Goal: Task Accomplishment & Management: Use online tool/utility

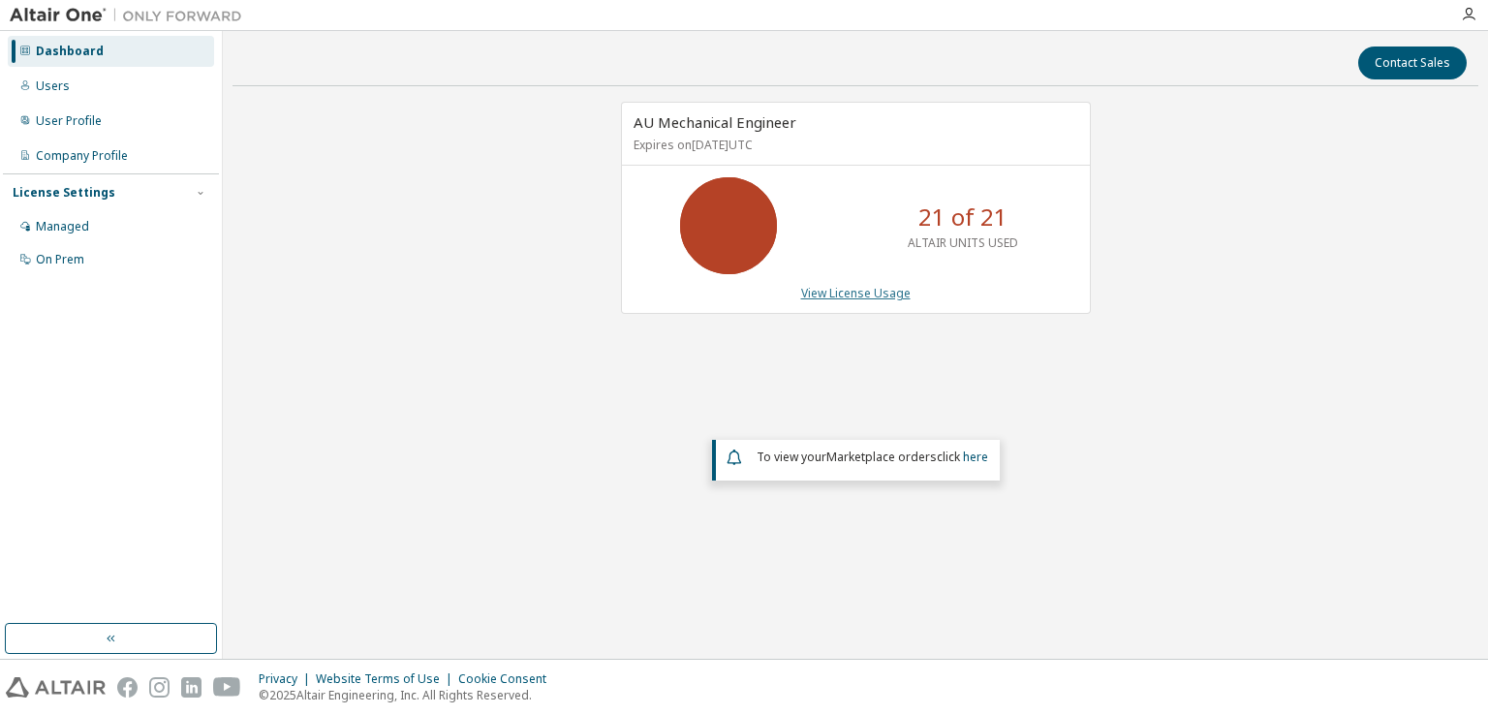
click at [865, 286] on link "View License Usage" at bounding box center [855, 293] width 109 height 16
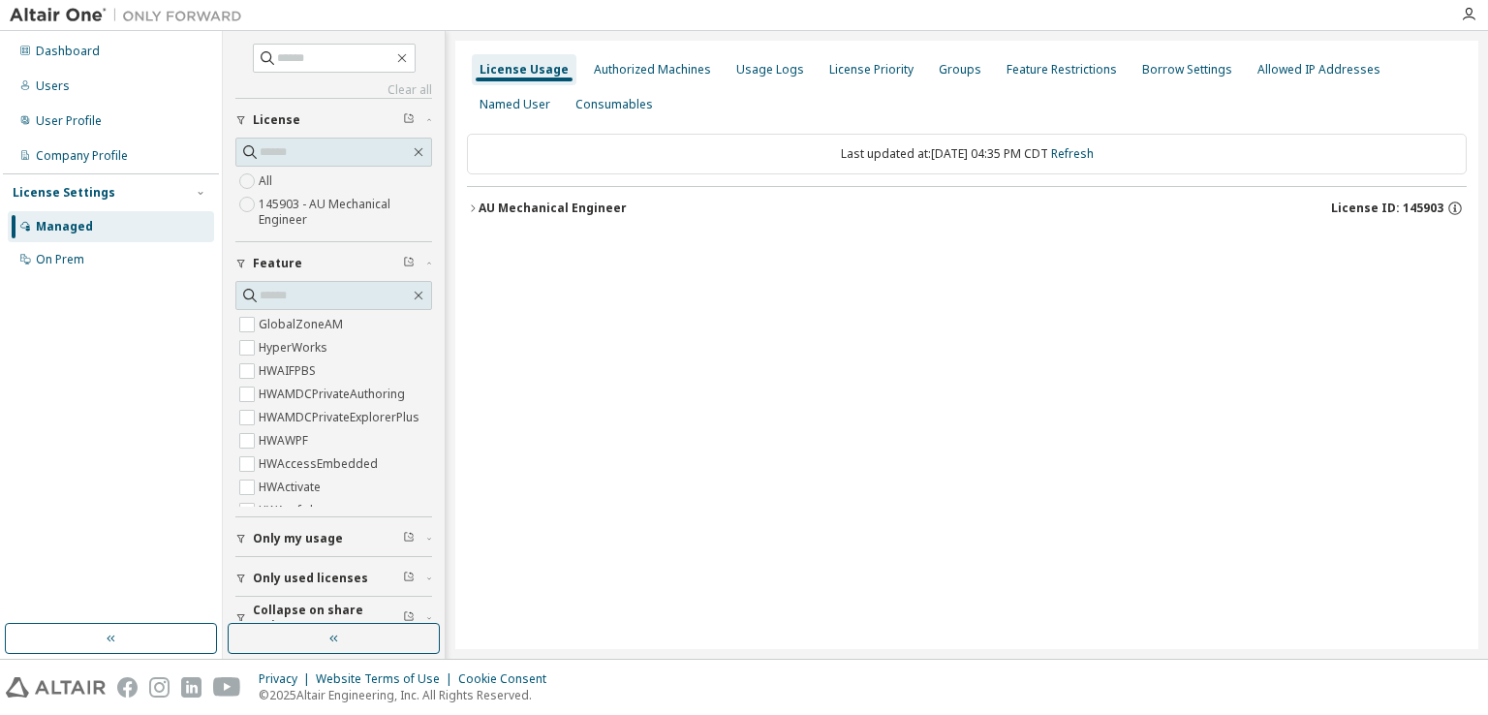
click at [470, 203] on icon "button" at bounding box center [473, 209] width 12 height 12
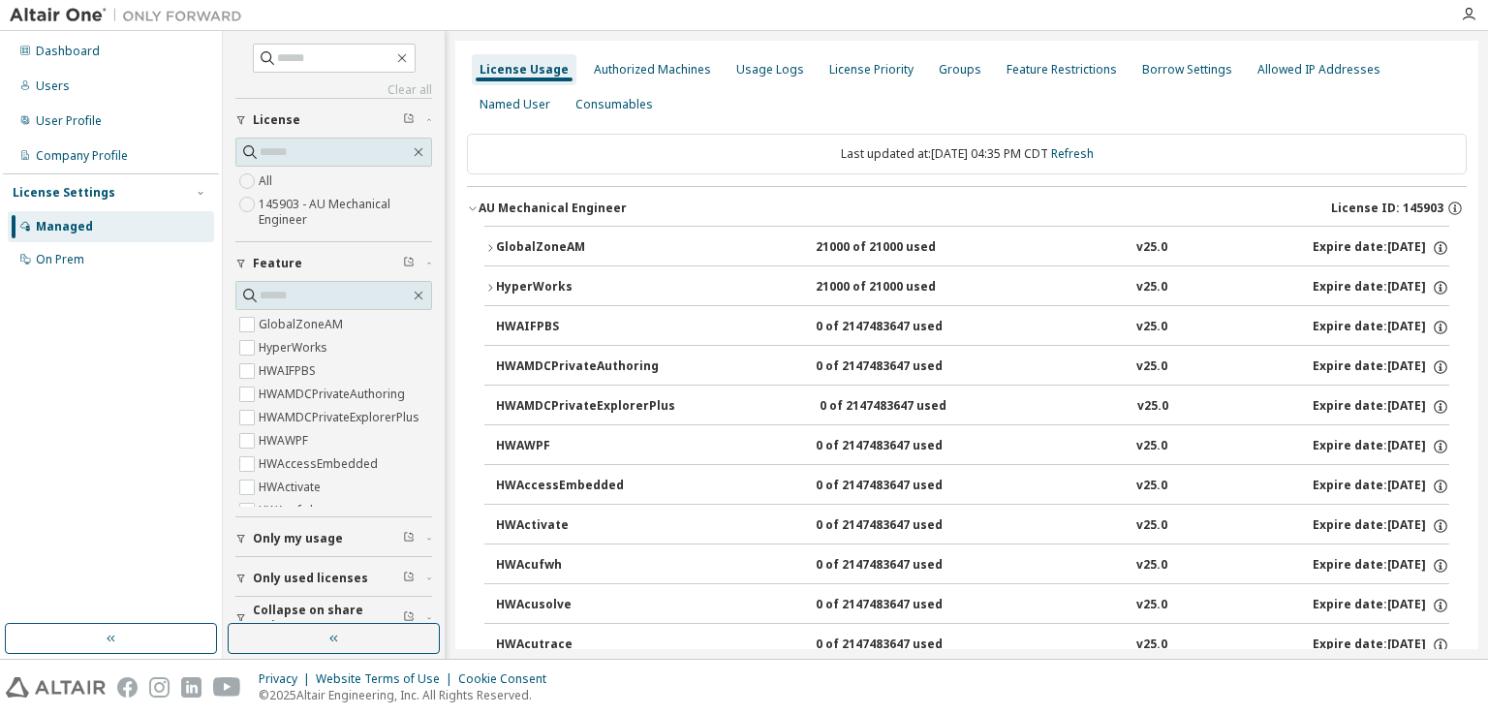
click at [482, 207] on div "AU Mechanical Engineer" at bounding box center [553, 209] width 148 height 16
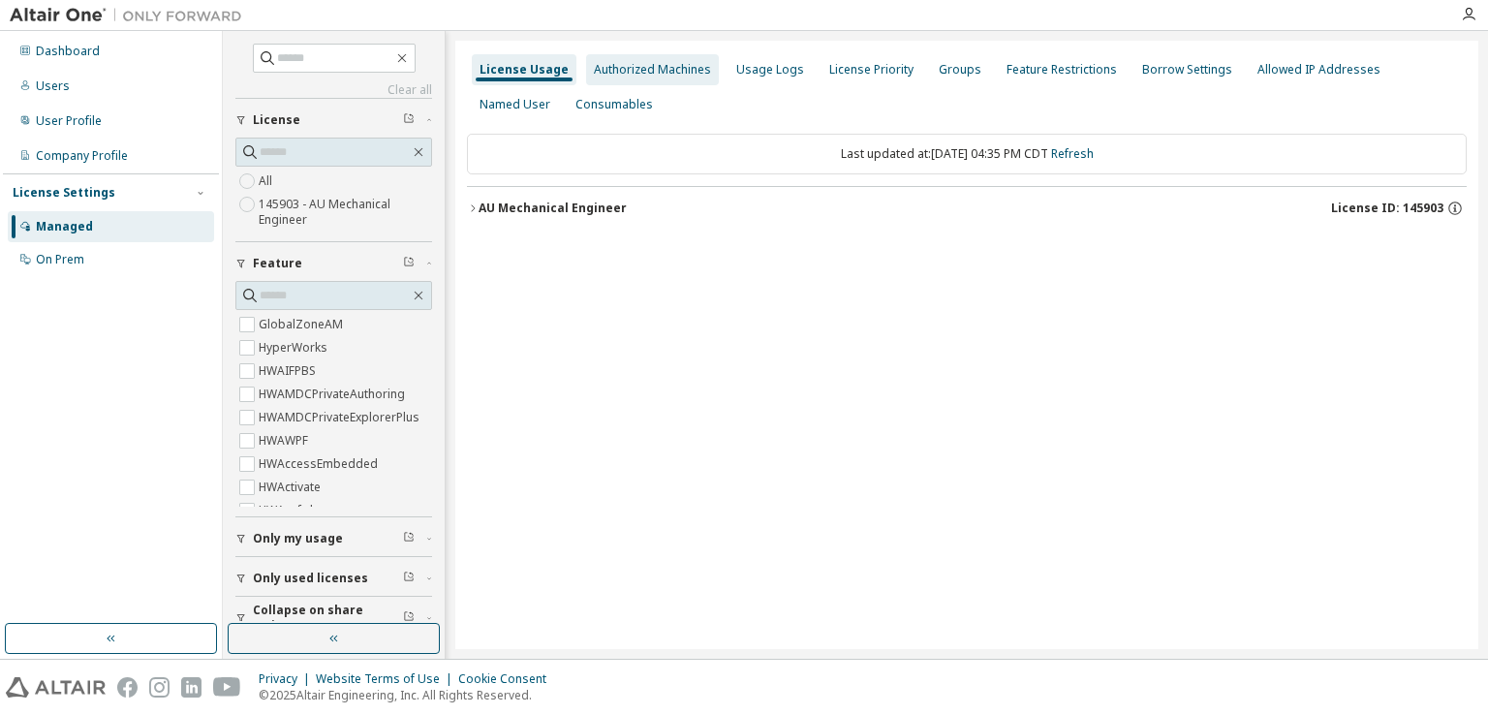
click at [651, 62] on div "Authorized Machines" at bounding box center [652, 70] width 117 height 16
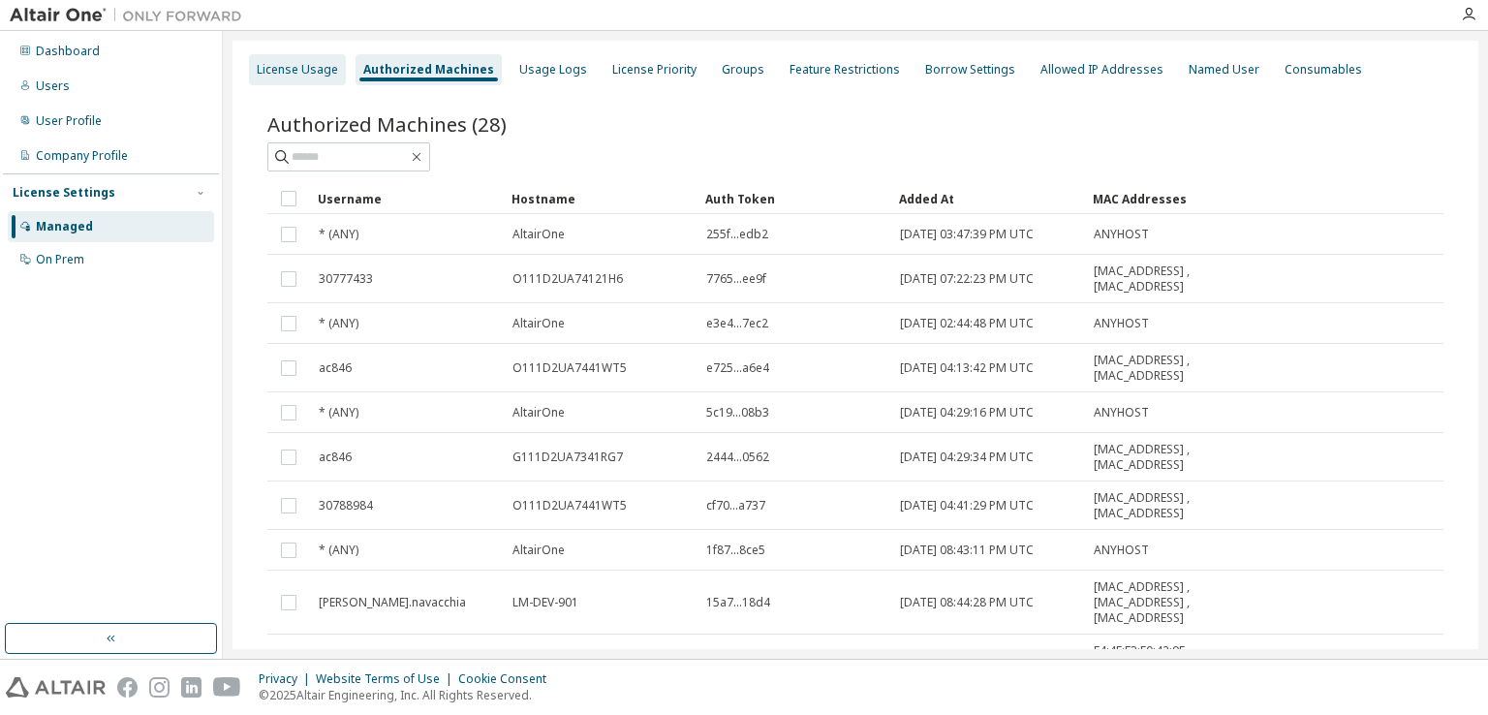
click at [304, 69] on div "License Usage" at bounding box center [297, 70] width 81 height 16
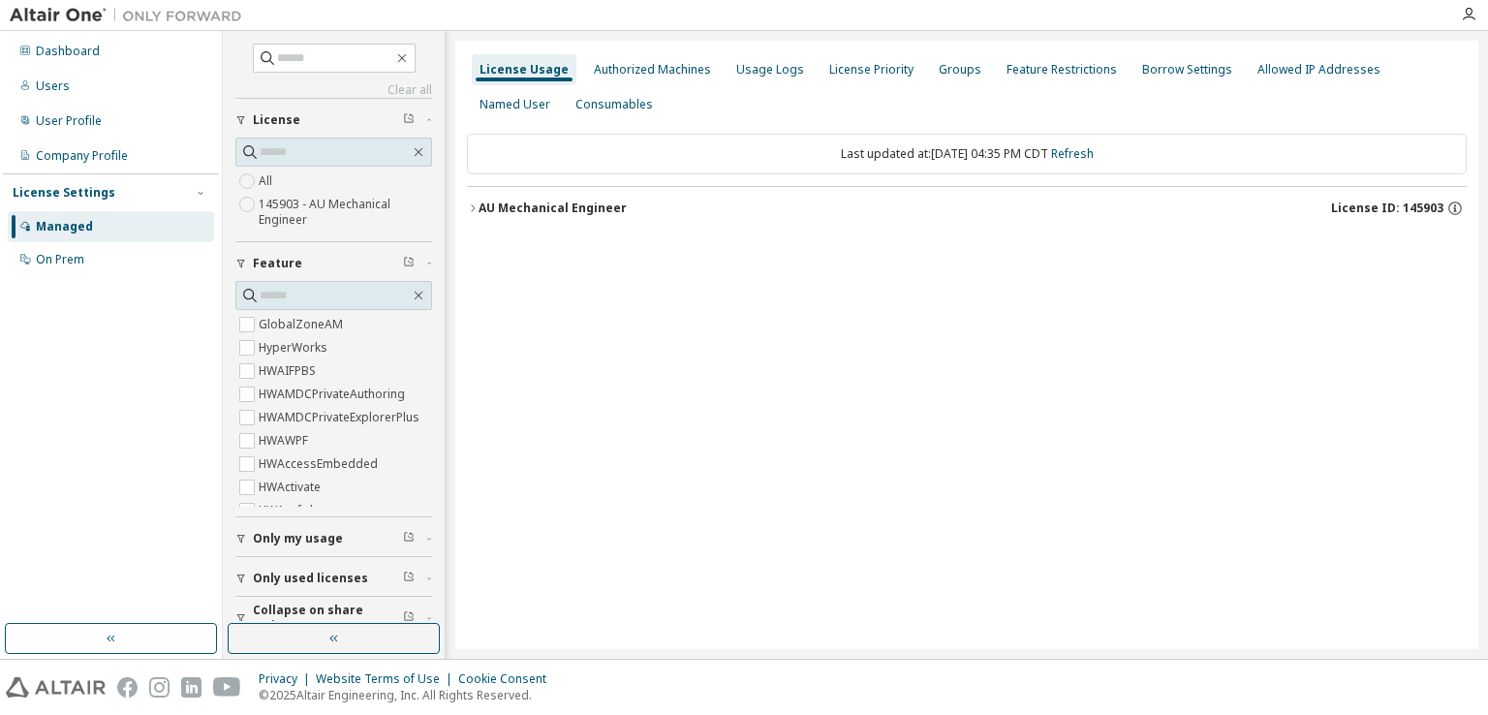
click at [488, 212] on div "AU Mechanical Engineer" at bounding box center [553, 209] width 148 height 16
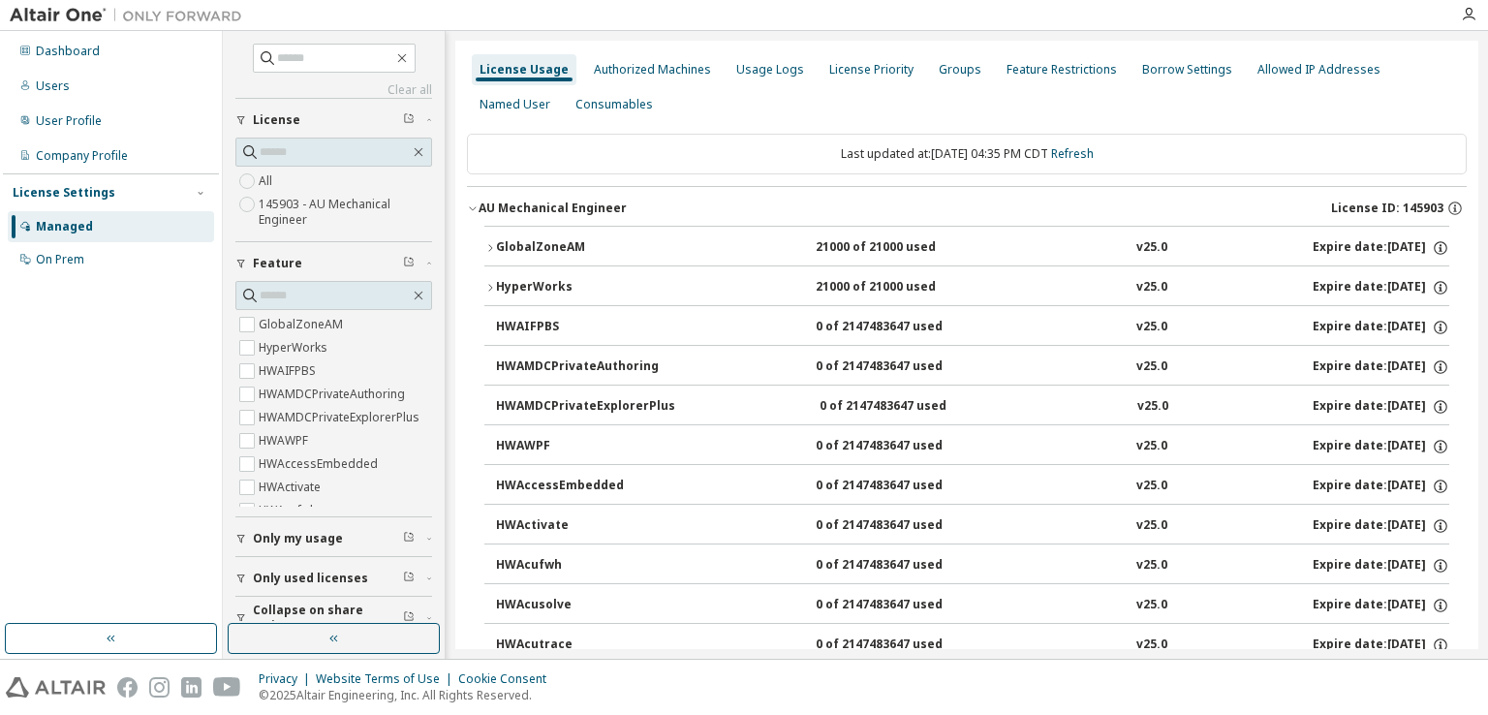
click at [1434, 244] on icon "button" at bounding box center [1440, 247] width 17 height 17
click at [918, 241] on div "21000 of 21000 used" at bounding box center [903, 247] width 174 height 17
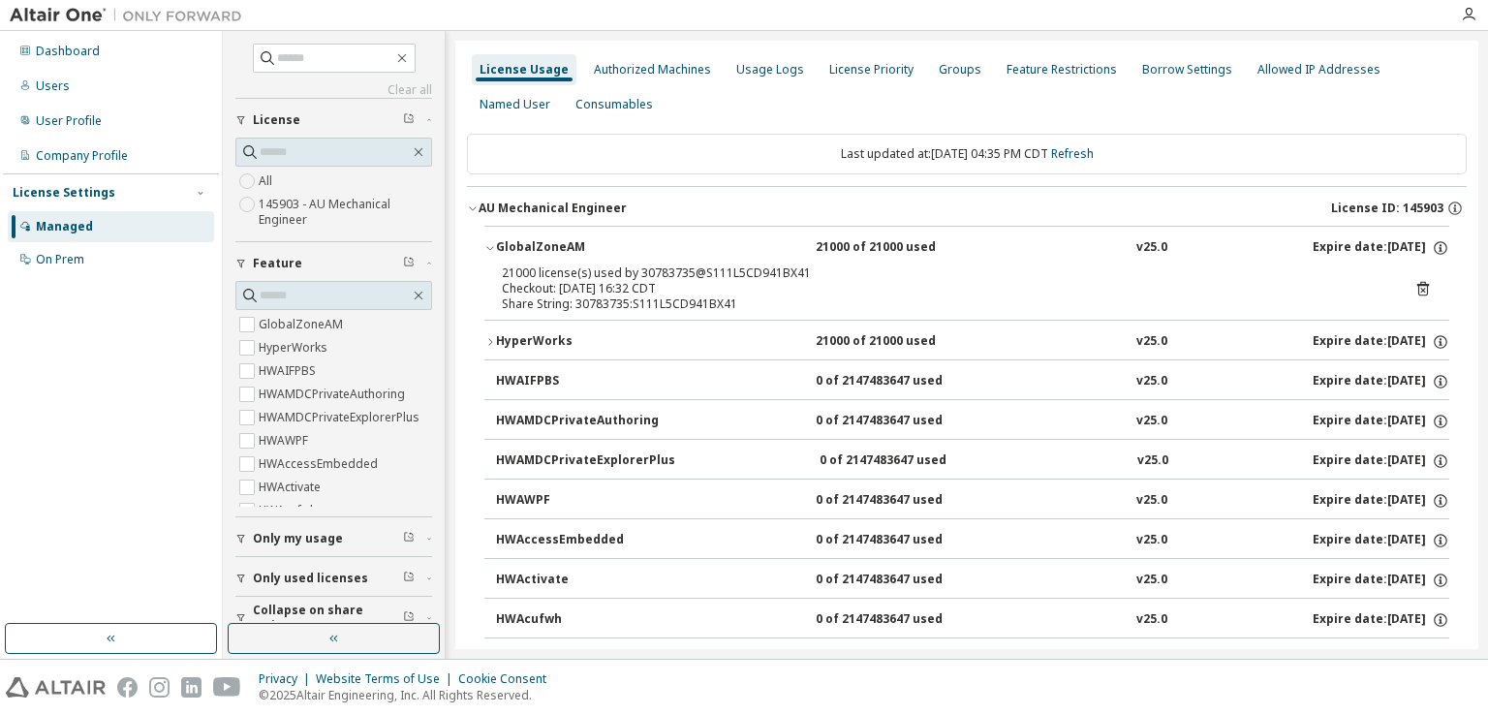
click at [1420, 281] on icon at bounding box center [1423, 288] width 17 height 17
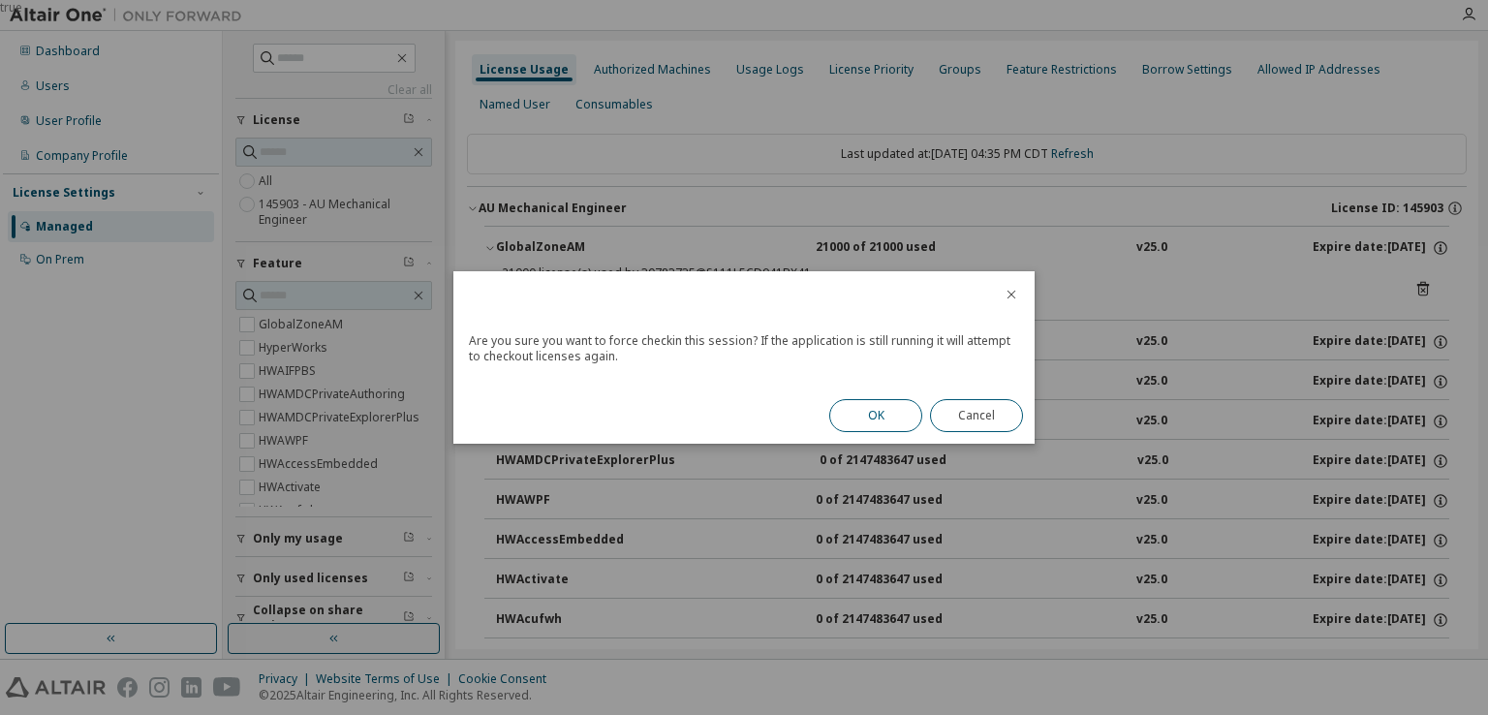
click at [869, 412] on button "OK" at bounding box center [875, 415] width 93 height 33
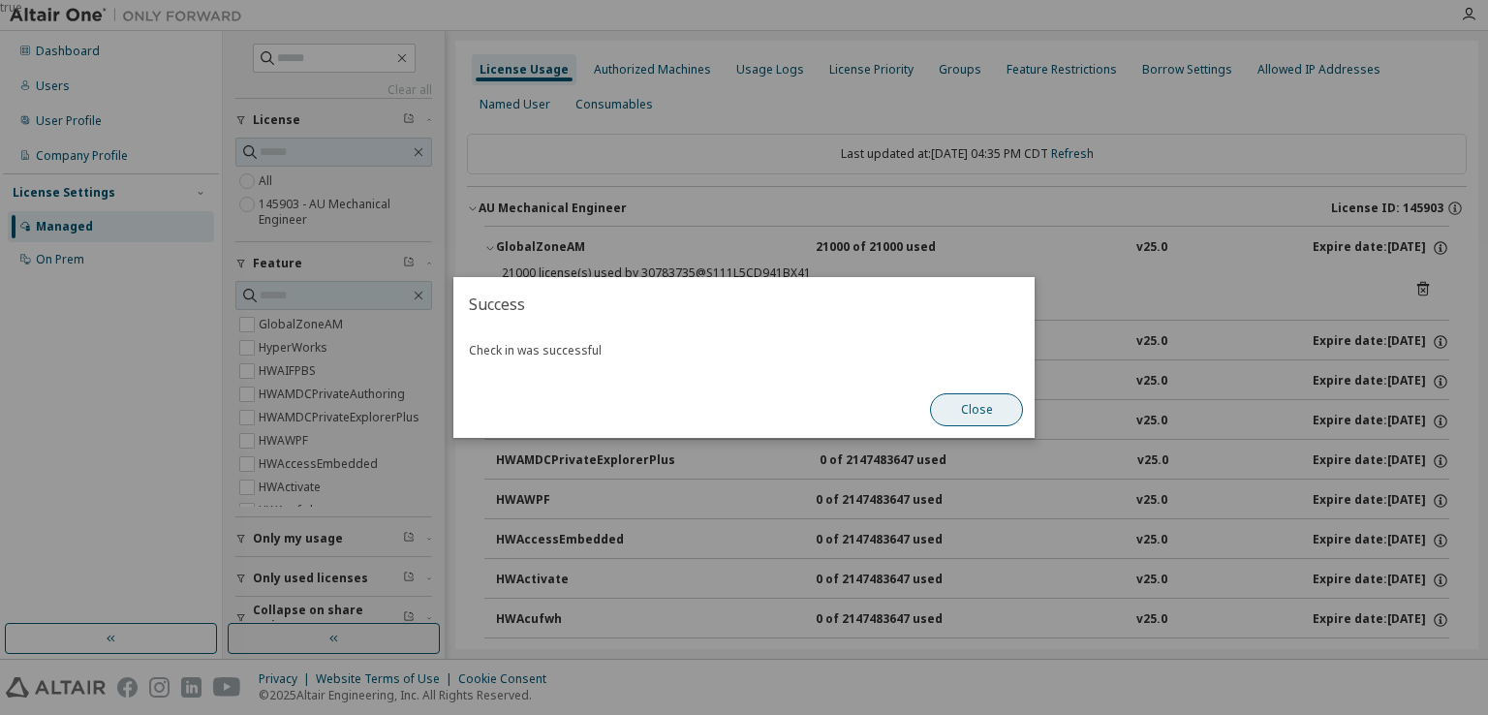
click at [977, 420] on button "Close" at bounding box center [976, 409] width 93 height 33
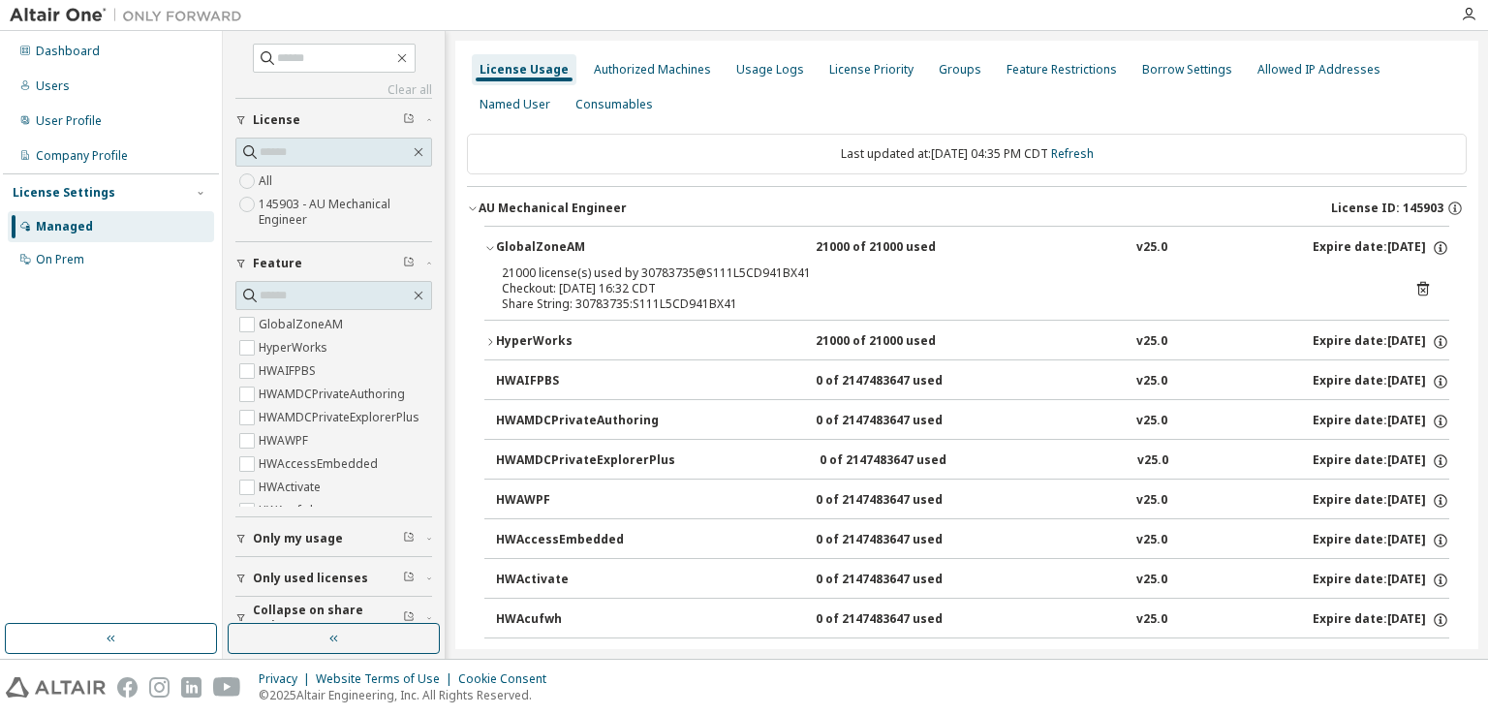
click at [1415, 286] on icon at bounding box center [1423, 288] width 17 height 17
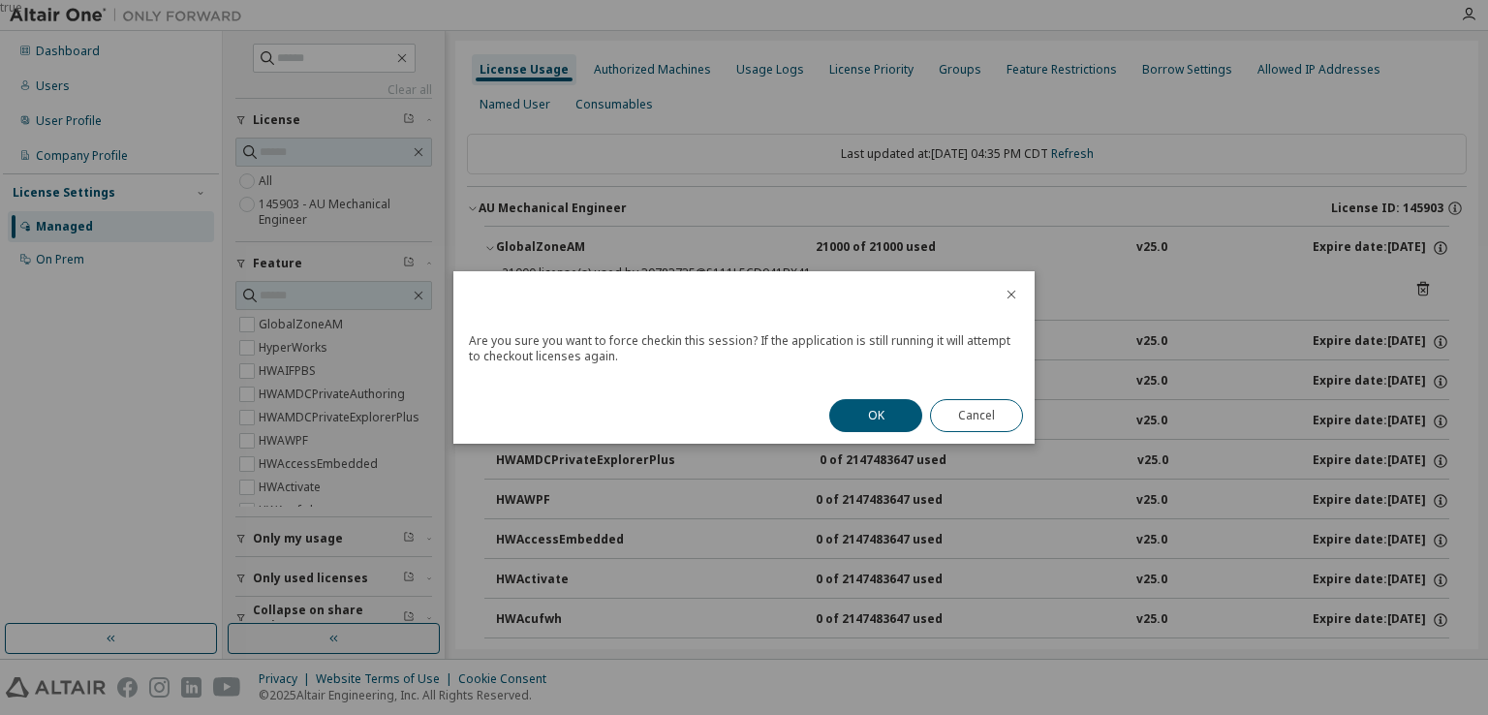
click at [880, 410] on button "OK" at bounding box center [875, 415] width 93 height 33
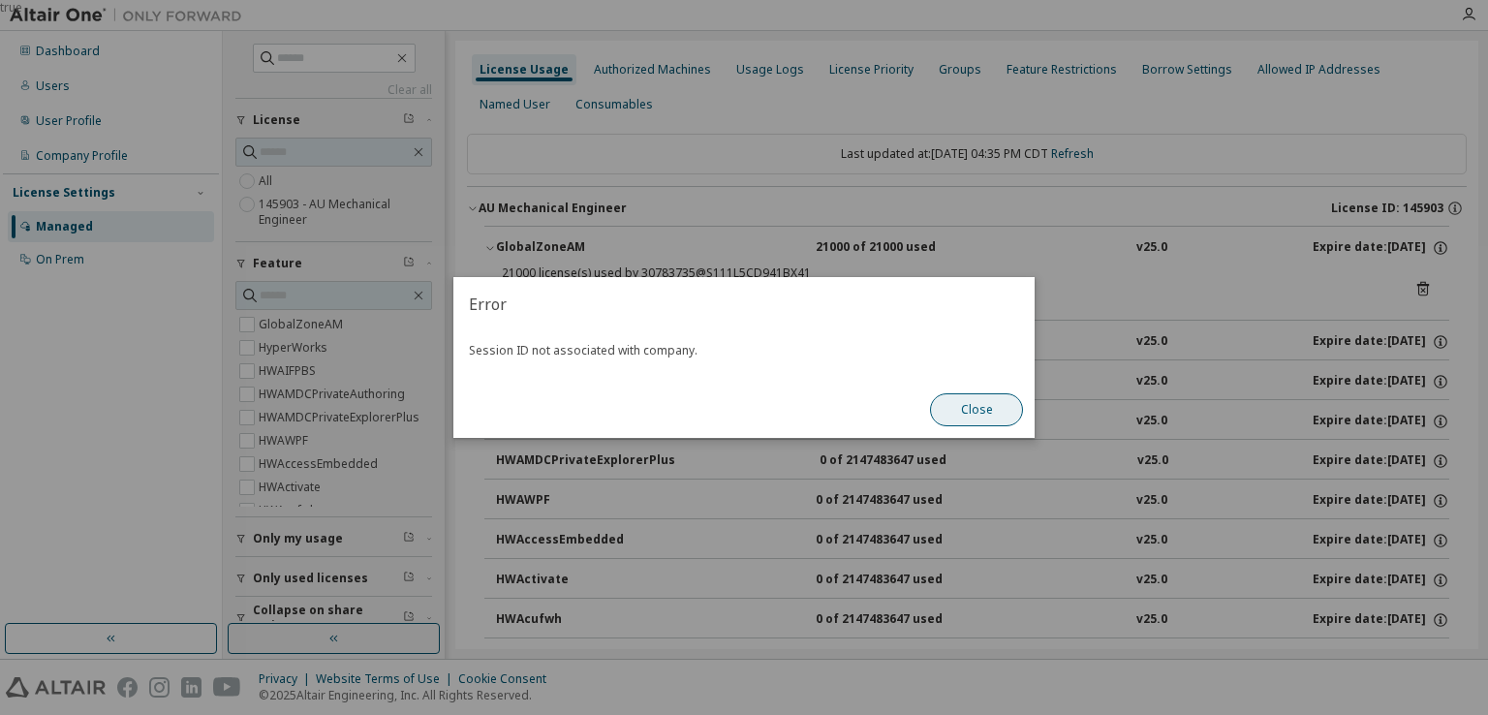
click at [996, 423] on button "Close" at bounding box center [976, 409] width 93 height 33
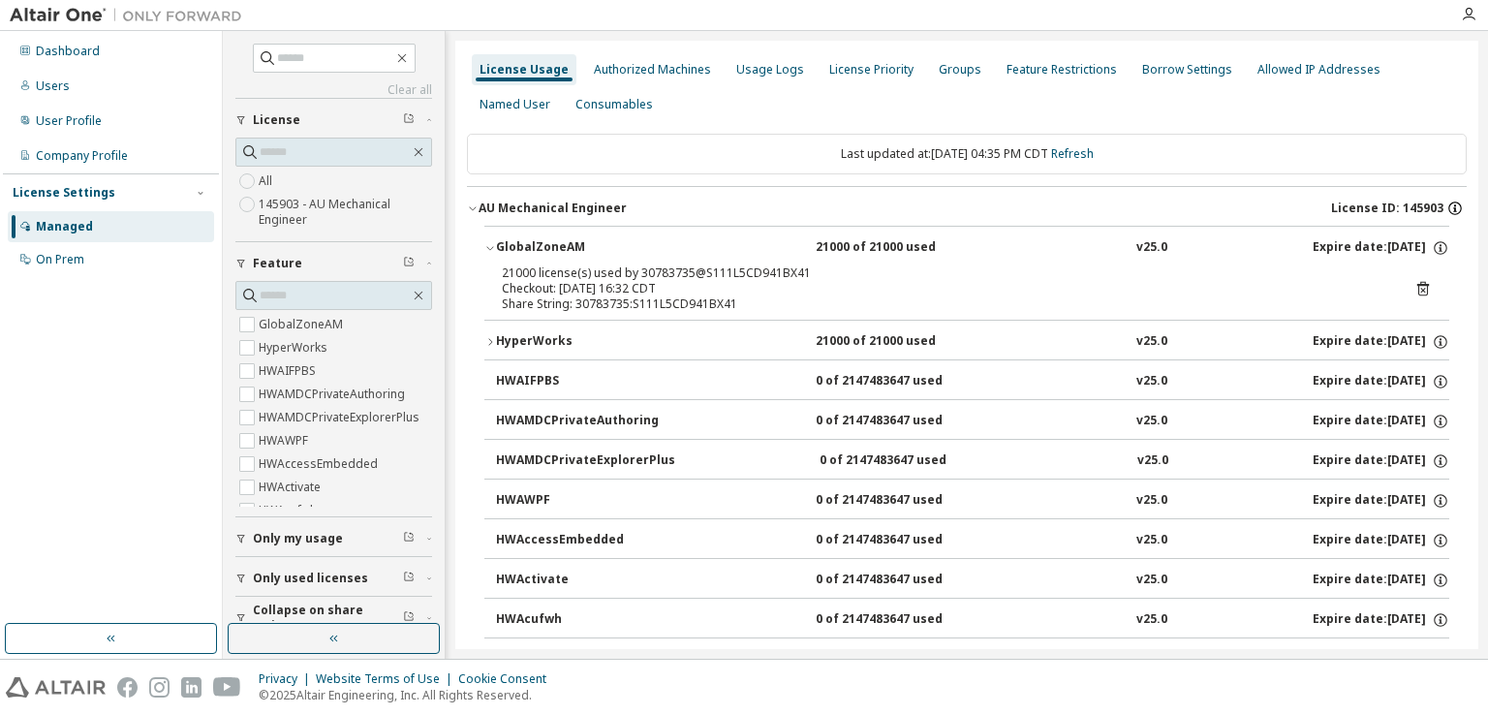
click at [1449, 210] on icon "button" at bounding box center [1456, 209] width 14 height 14
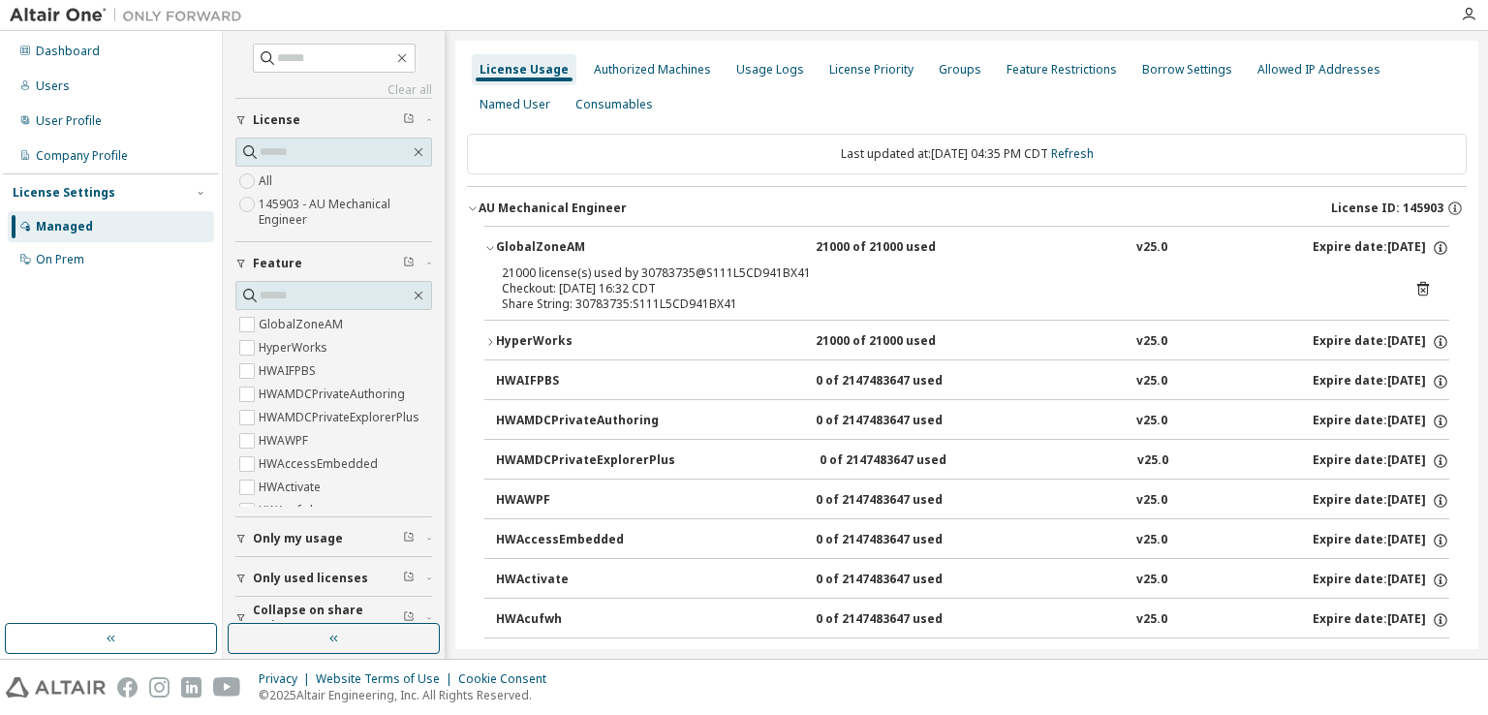
click at [542, 205] on div "AU Mechanical Engineer" at bounding box center [553, 209] width 148 height 16
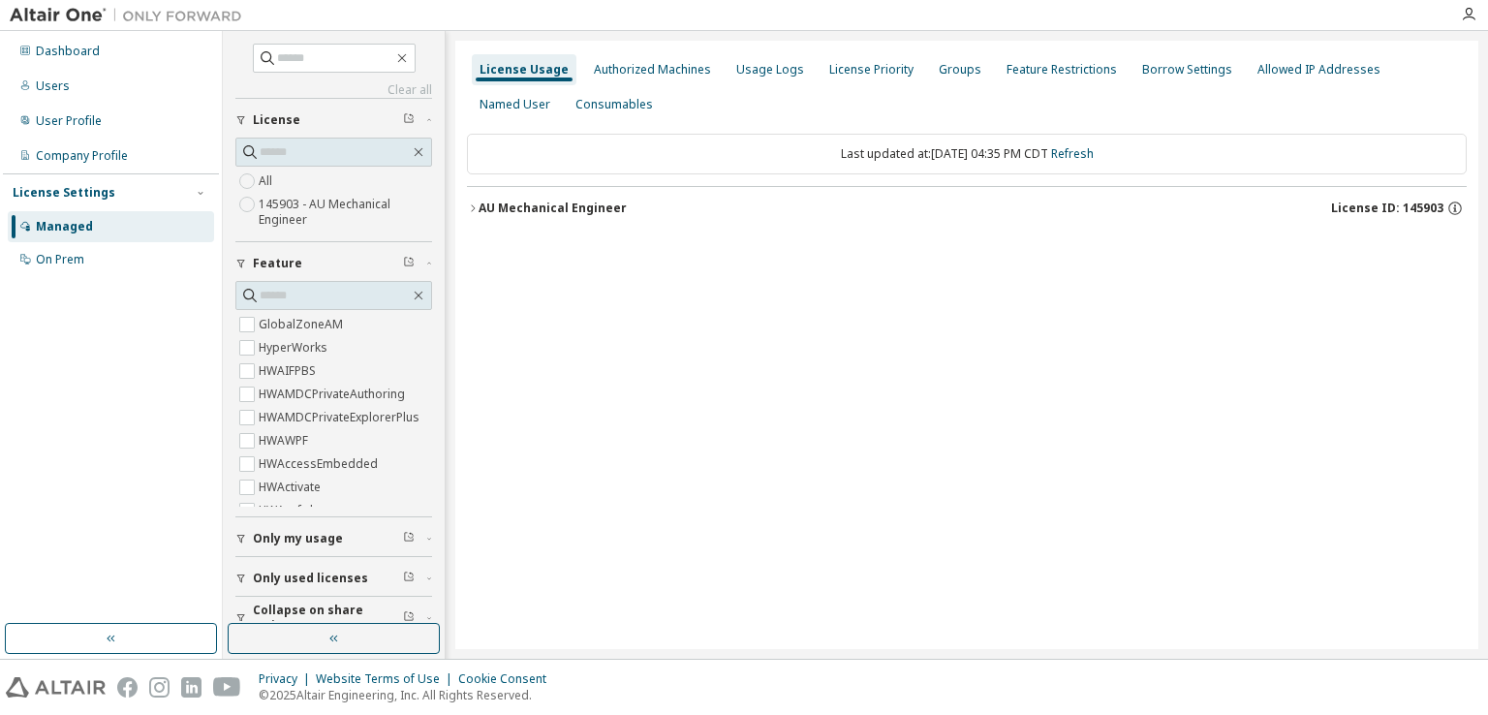
click at [470, 208] on icon "button" at bounding box center [473, 209] width 12 height 12
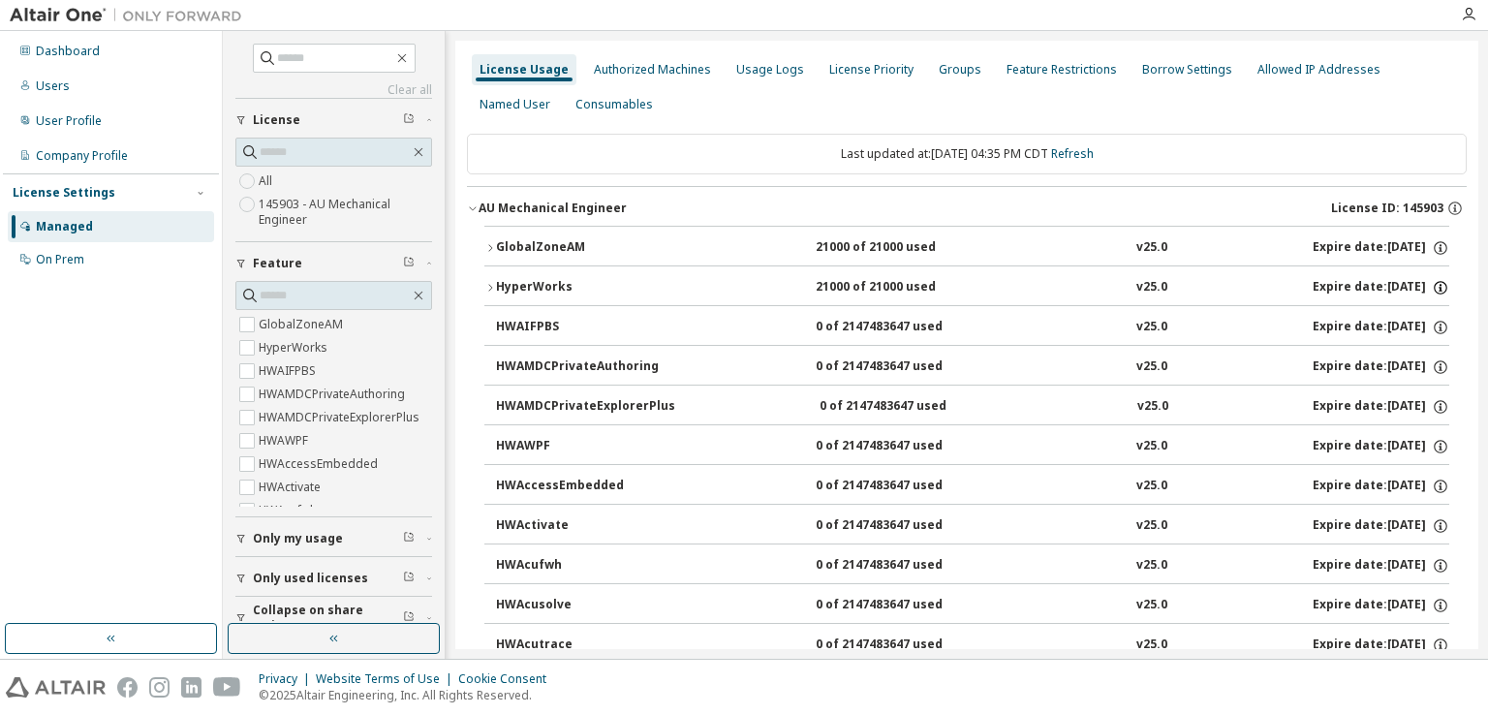
click at [1434, 291] on icon "button" at bounding box center [1440, 287] width 17 height 17
click at [1360, 291] on div "Expire date: 2026-06-29" at bounding box center [1381, 287] width 137 height 17
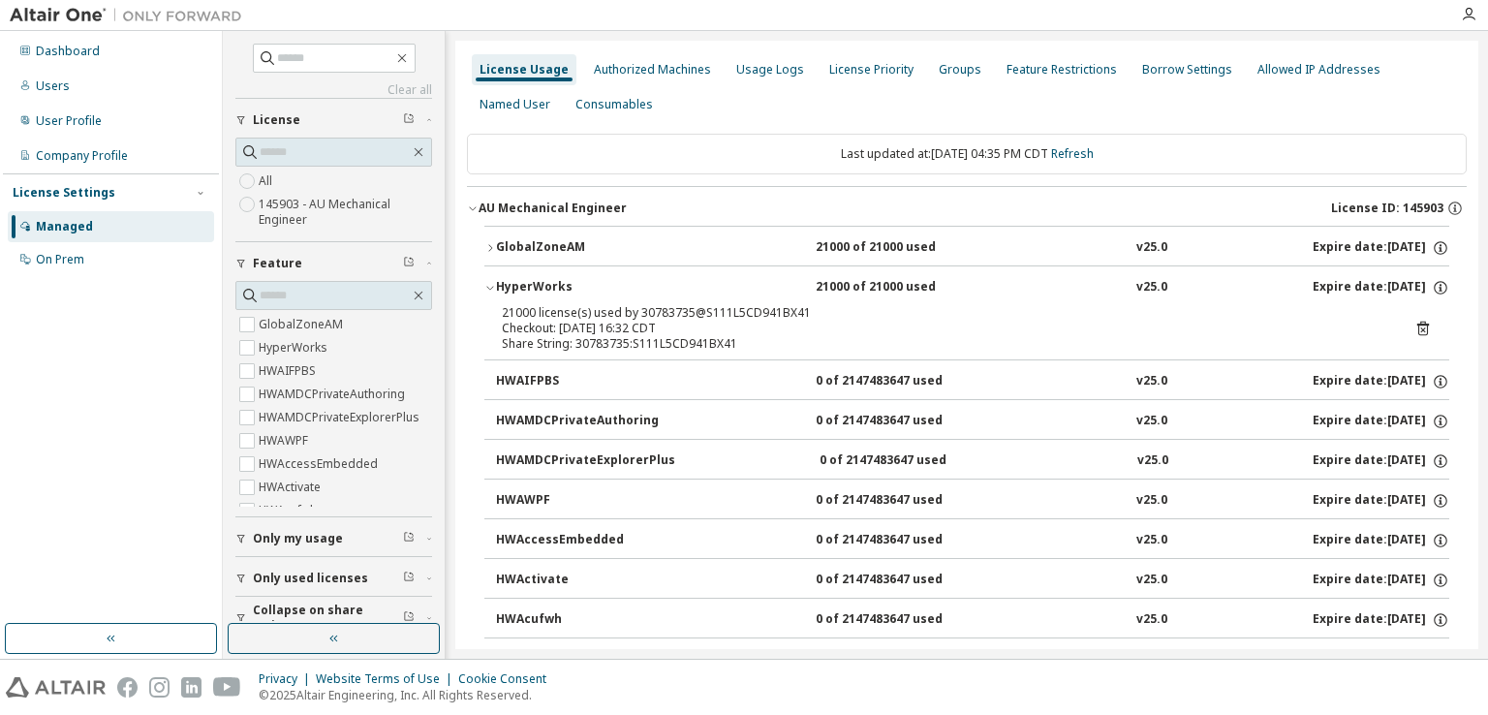
click at [1421, 328] on icon at bounding box center [1423, 330] width 5 height 5
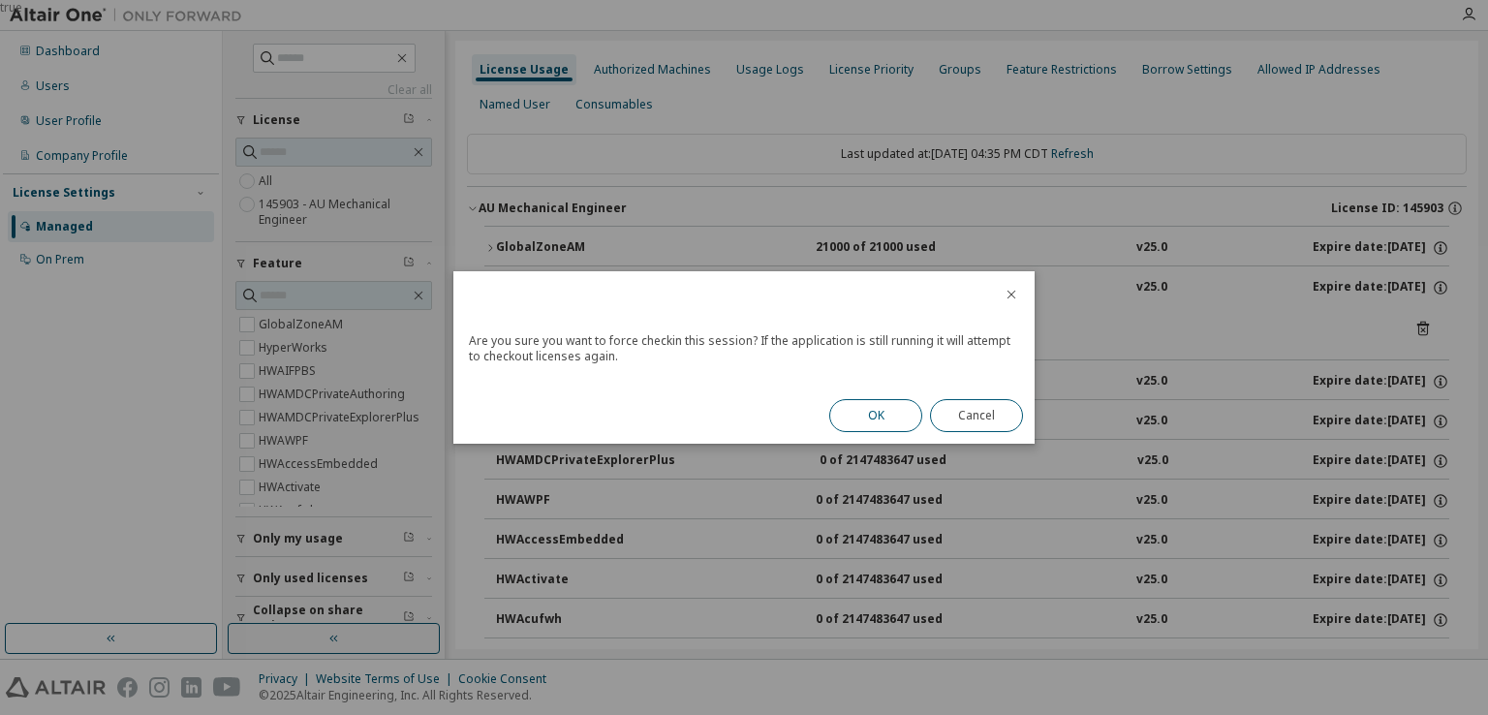
click at [869, 409] on button "OK" at bounding box center [875, 415] width 93 height 33
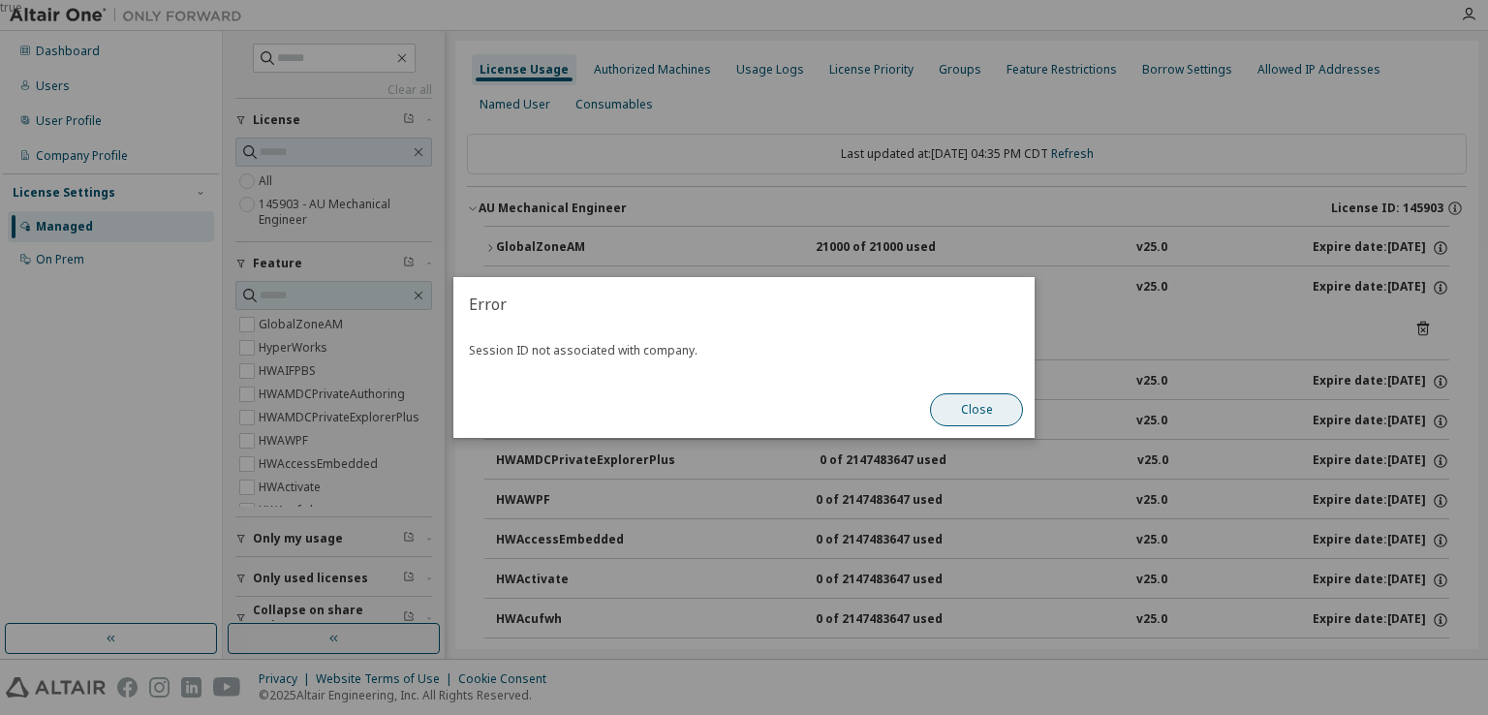
click at [979, 420] on button "Close" at bounding box center [976, 409] width 93 height 33
